Goal: Task Accomplishment & Management: Use online tool/utility

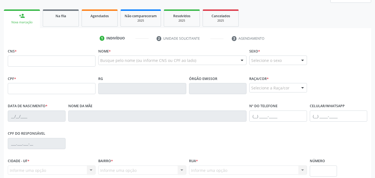
scroll to position [83, 0]
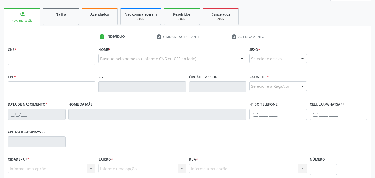
click at [114, 6] on div "Ano de acompanhamento 2025 person_add Nova marcação Na fila Agendados Não compa…" at bounding box center [188, 105] width 368 height 234
click at [112, 10] on link "Agendados" at bounding box center [100, 16] width 36 height 17
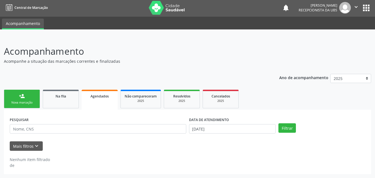
scroll to position [1, 0]
click at [287, 128] on button "Filtrar" at bounding box center [288, 127] width 18 height 9
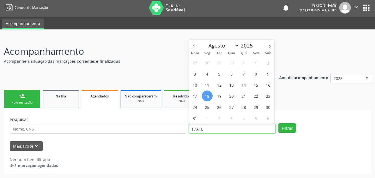
click at [236, 132] on input "[DATE]" at bounding box center [232, 128] width 87 height 9
click at [207, 89] on span "11" at bounding box center [207, 84] width 11 height 11
type input "[DATE]"
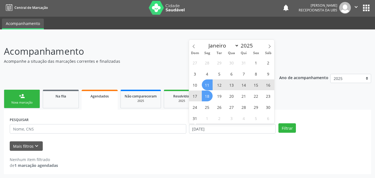
click at [208, 93] on span "18" at bounding box center [207, 96] width 11 height 11
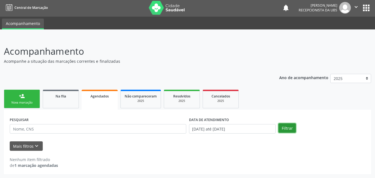
click at [290, 126] on button "Filtrar" at bounding box center [288, 127] width 18 height 9
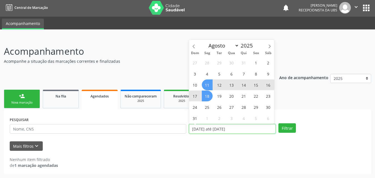
click at [213, 132] on input "[DATE] até [DATE]" at bounding box center [232, 128] width 87 height 9
click at [207, 76] on span "4" at bounding box center [207, 73] width 11 height 11
type input "[DATE]"
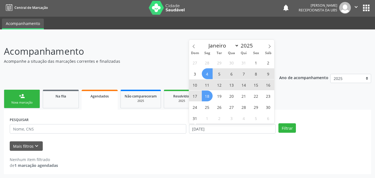
click at [207, 101] on span "18" at bounding box center [207, 96] width 11 height 11
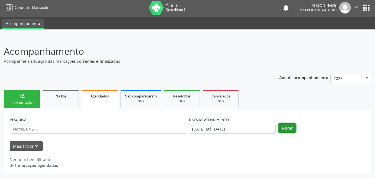
click at [294, 127] on button "Filtrar" at bounding box center [288, 127] width 18 height 9
click at [240, 130] on input "[DATE] até [DATE]" at bounding box center [232, 128] width 87 height 9
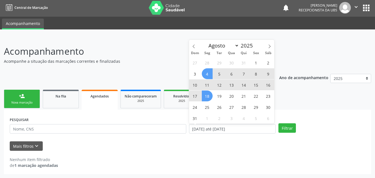
select select "7"
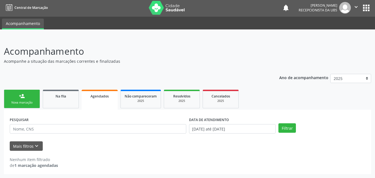
click at [290, 102] on ul "person_add Nova marcação Na fila Agendados Não compareceram 2025 Resolvidos 202…" at bounding box center [188, 98] width 368 height 21
click at [273, 127] on input "[DATE] até [DATE]" at bounding box center [232, 128] width 87 height 9
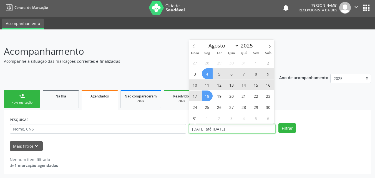
click at [273, 127] on input "[DATE] até [DATE]" at bounding box center [232, 128] width 87 height 9
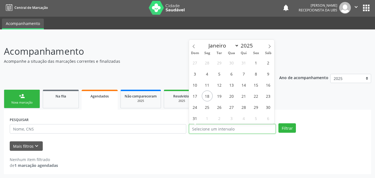
click at [273, 127] on input "text" at bounding box center [232, 128] width 87 height 9
click at [209, 100] on span "18" at bounding box center [207, 96] width 11 height 11
type input "[DATE]"
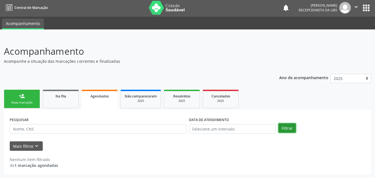
click at [284, 128] on button "Filtrar" at bounding box center [288, 127] width 18 height 9
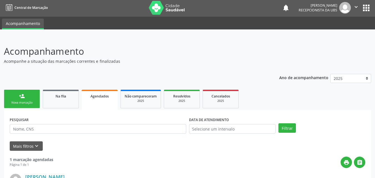
scroll to position [86, 0]
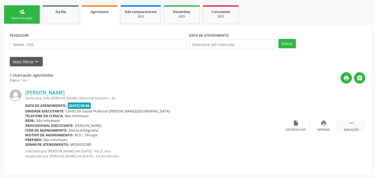
click at [356, 124] on div " Mais ações" at bounding box center [352, 126] width 28 height 12
click at [268, 124] on icon "print" at bounding box center [268, 123] width 6 height 6
click at [246, 128] on div "Exportar (PDF)" at bounding box center [241, 130] width 20 height 4
click at [357, 124] on div " Menos ações" at bounding box center [352, 126] width 28 height 12
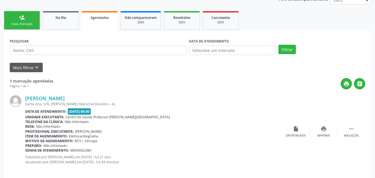
scroll to position [79, 0]
click at [344, 134] on div "Mais ações" at bounding box center [351, 136] width 15 height 4
click at [200, 86] on div "print " at bounding box center [209, 83] width 312 height 11
click at [69, 17] on div "Na fila" at bounding box center [61, 18] width 28 height 6
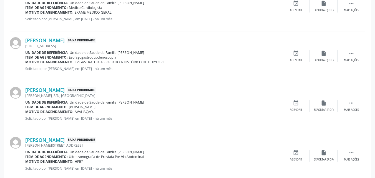
scroll to position [305, 0]
